Goal: Use online tool/utility: Use online tool/utility

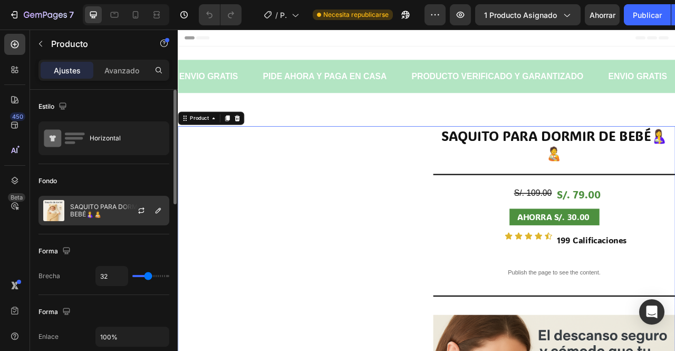
click at [132, 210] on div at bounding box center [145, 210] width 46 height 28
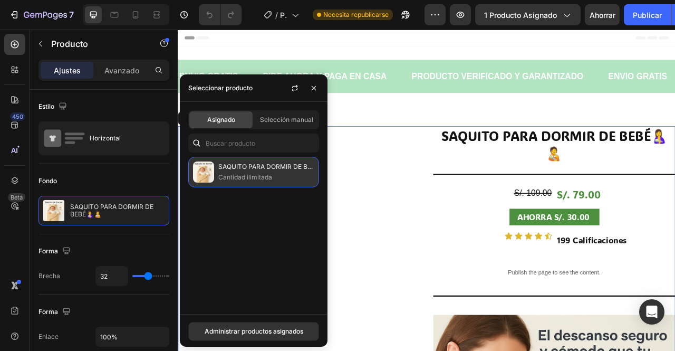
click at [288, 176] on p "Cantidad ilimitada" at bounding box center [266, 177] width 96 height 11
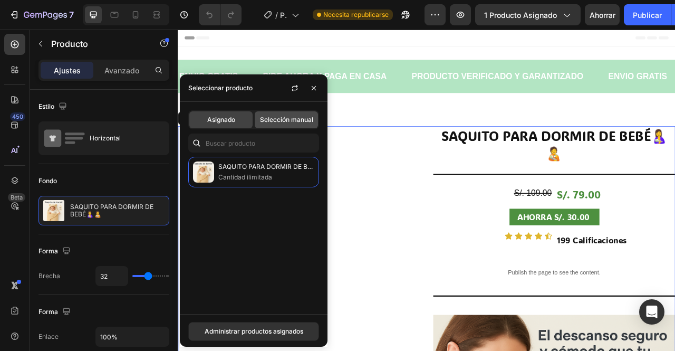
click at [296, 117] on span "Selección manual" at bounding box center [286, 119] width 53 height 9
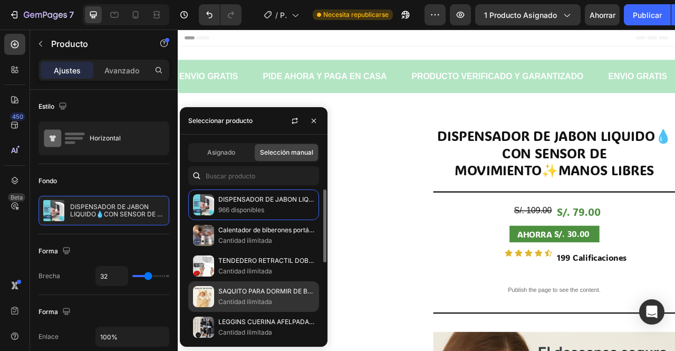
click at [264, 296] on p "Cantidad ilimitada" at bounding box center [266, 301] width 96 height 11
click at [272, 294] on p "SAQUITO PARA DORMIR DE BEBÉ🤱🧑‍🍼" at bounding box center [266, 291] width 96 height 11
click at [251, 297] on p "Cantidad ilimitada" at bounding box center [266, 301] width 96 height 11
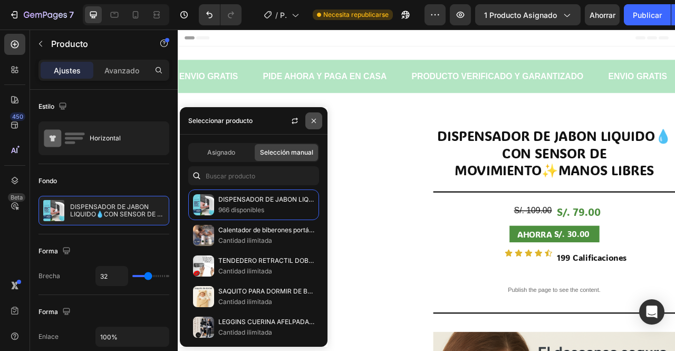
click at [313, 121] on icon "button" at bounding box center [314, 121] width 4 height 4
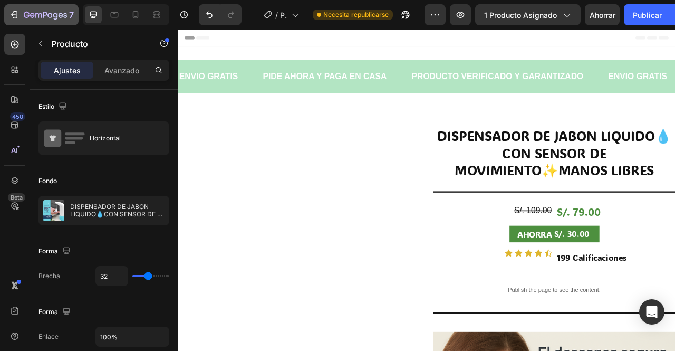
click at [35, 15] on icon "button" at bounding box center [38, 15] width 6 height 5
